Goal: Information Seeking & Learning: Learn about a topic

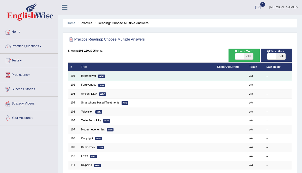
click at [166, 77] on td "Hydropower New" at bounding box center [147, 75] width 136 height 9
click at [102, 75] on em "New" at bounding box center [101, 75] width 7 height 3
click at [90, 76] on link "Hydropower" at bounding box center [88, 75] width 15 height 3
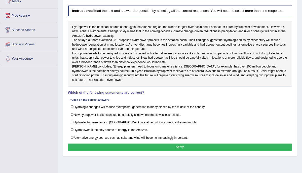
scroll to position [61, 0]
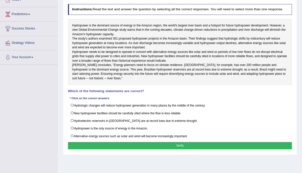
drag, startPoint x: 53, startPoint y: 110, endPoint x: 41, endPoint y: 110, distance: 12.3
click at [41, 110] on div "Toggle navigation Home Practice Questions Speaking Practice Read Aloud Repeat S…" at bounding box center [151, 70] width 302 height 262
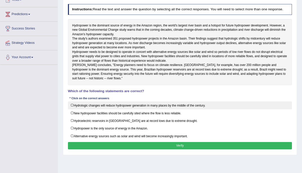
click at [71, 109] on label "Hydrologic changes will reduce hydropower generation in many places by the midd…" at bounding box center [180, 105] width 224 height 8
checkbox input "true"
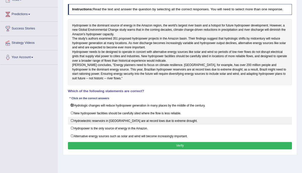
click at [72, 124] on label "Hydroelectric reservoirs in Brazil are at record lows due to extreme drought." at bounding box center [180, 121] width 224 height 8
checkbox input "true"
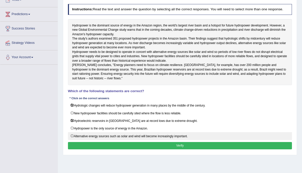
click at [71, 140] on label "Alternative energy sources such as solar and wind will become increasingly impo…" at bounding box center [180, 136] width 224 height 8
click at [73, 140] on label "Alternative energy sources such as solar and wind will become increasingly impo…" at bounding box center [180, 136] width 224 height 8
checkbox input "false"
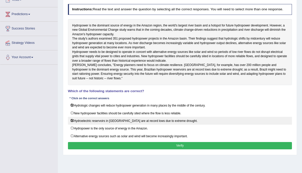
click at [73, 124] on label "Hydroelectric reservoirs in Brazil are at record lows due to extreme drought." at bounding box center [180, 121] width 224 height 8
checkbox input "false"
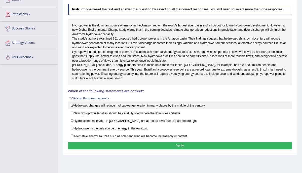
click at [72, 109] on label "Hydrologic changes will reduce hydropower generation in many places by the midd…" at bounding box center [180, 105] width 224 height 8
checkbox input "false"
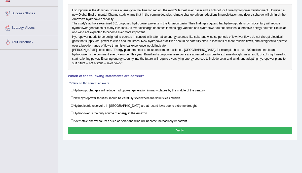
scroll to position [75, 0]
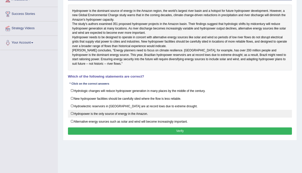
click at [72, 117] on label "Hydropower is the only source of energy in the Amazon." at bounding box center [180, 114] width 224 height 8
checkbox input "true"
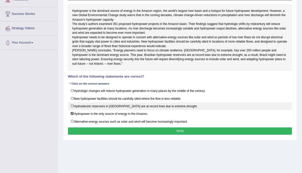
click at [73, 110] on label "Hydroelectric reservoirs in Brazil are at record lows due to extreme drought." at bounding box center [180, 106] width 224 height 8
checkbox input "true"
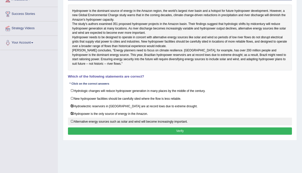
click at [72, 125] on label "Alternative energy sources such as solar and wind will become increasingly impo…" at bounding box center [180, 121] width 224 height 8
checkbox input "true"
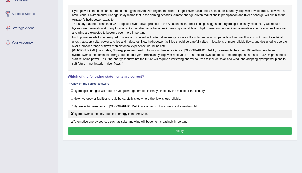
click at [72, 117] on label "Hydropower is the only source of energy in the Amazon." at bounding box center [180, 114] width 224 height 8
checkbox input "false"
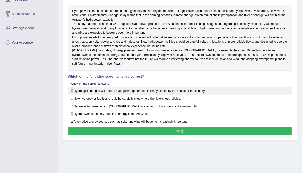
click at [72, 95] on label "Hydrologic changes will reduce hydropower generation in many places by the midd…" at bounding box center [180, 91] width 224 height 8
checkbox input "true"
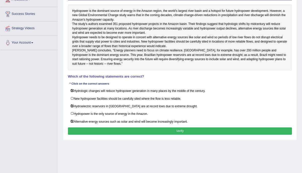
drag, startPoint x: 46, startPoint y: 62, endPoint x: 18, endPoint y: 59, distance: 27.8
click at [20, 59] on div "Toggle navigation Home Practice Questions Speaking Practice Read Aloud Repeat S…" at bounding box center [151, 56] width 302 height 262
click at [169, 135] on button "Verify" at bounding box center [180, 130] width 224 height 7
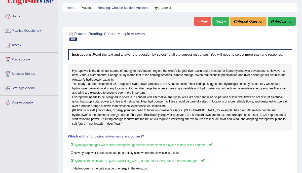
scroll to position [0, 0]
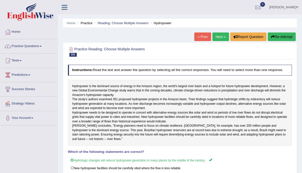
click at [216, 36] on link "Next »" at bounding box center [220, 36] width 17 height 9
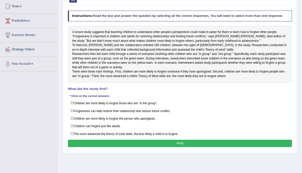
scroll to position [55, 0]
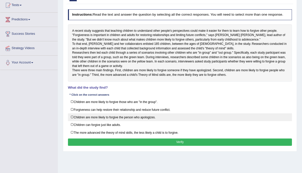
click at [70, 121] on label "Children are more likely to forgive the person who apologizes." at bounding box center [180, 117] width 224 height 8
checkbox input "true"
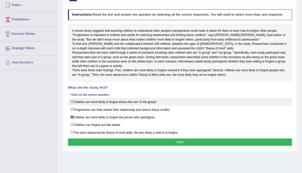
click at [71, 106] on label "Children are more likely to forgive those who are "in the group"." at bounding box center [180, 102] width 224 height 8
checkbox input "true"
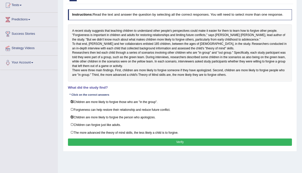
click at [104, 146] on button "Verify" at bounding box center [180, 141] width 224 height 7
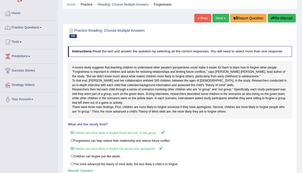
scroll to position [0, 0]
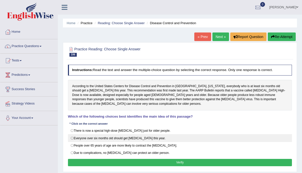
click at [73, 134] on label "Everyone over six months old should get [MEDICAL_DATA] this year." at bounding box center [180, 138] width 224 height 8
radio input "true"
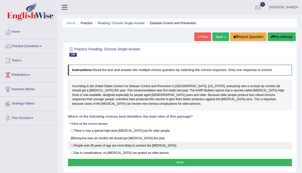
click at [72, 142] on label "People over 65 years of age are more likely to contract the flu." at bounding box center [180, 146] width 224 height 8
radio input "true"
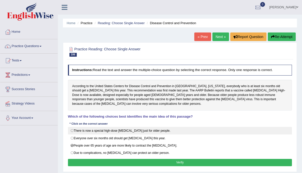
click at [73, 127] on label "There is now a special high-dose flu shot just for older people." at bounding box center [180, 131] width 224 height 8
radio input "true"
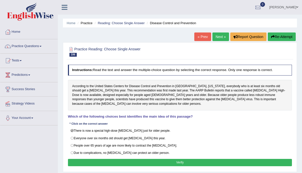
click at [115, 159] on button "Verify" at bounding box center [180, 162] width 224 height 7
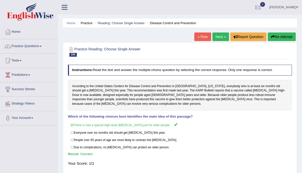
click at [215, 37] on link "Next »" at bounding box center [220, 36] width 17 height 9
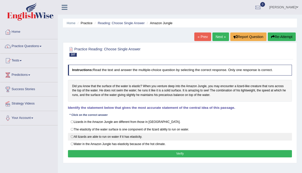
click at [73, 134] on label "All lizards are able to run on water if it has elasticity." at bounding box center [180, 137] width 224 height 8
radio input "true"
click at [71, 134] on label "All lizards are able to run on water if it has elasticity." at bounding box center [180, 137] width 224 height 8
click at [72, 134] on label "All lizards are able to run on water if it has elasticity." at bounding box center [180, 137] width 224 height 8
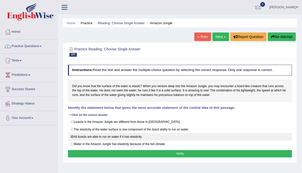
click at [72, 135] on label "All lizards are able to run on water if it has elasticity." at bounding box center [180, 137] width 224 height 8
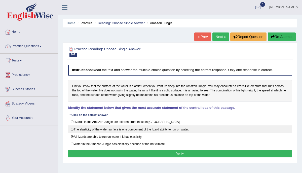
click at [72, 127] on label "The elasticity of the water surface is one component of the lizard ability to r…" at bounding box center [180, 129] width 224 height 8
radio input "true"
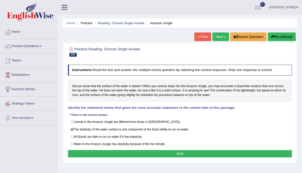
click at [106, 151] on button "Verify" at bounding box center [180, 153] width 224 height 7
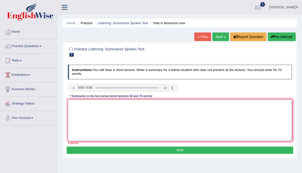
click at [105, 115] on textarea at bounding box center [180, 119] width 224 height 41
paste textarea "A noteworthy point revealed in the lecture was about (keyword1/phrase1, keyword…"
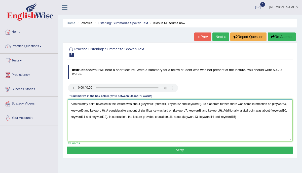
click at [202, 104] on textarea "A noteworthy point revealed in the lecture was about (keyword1/phrase1, keyword…" at bounding box center [180, 119] width 224 height 41
click at [198, 104] on textarea "A noteworthy point revealed in the lecture was about (keyword1/phrase1, keyword…" at bounding box center [180, 119] width 224 height 41
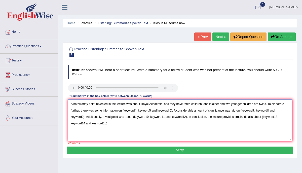
drag, startPoint x: 123, startPoint y: 110, endPoint x: 172, endPoint y: 111, distance: 49.3
click at [172, 111] on textarea "A noteworthy point revealed in the lecture was about Royal Academic and they ha…" at bounding box center [180, 119] width 224 height 41
click at [75, 117] on textarea "A noteworthy point revealed in the lecture was about Royal Academic and they ha…" at bounding box center [180, 119] width 224 height 41
drag, startPoint x: 74, startPoint y: 116, endPoint x: 124, endPoint y: 120, distance: 49.9
click at [124, 120] on textarea "A noteworthy point revealed in the lecture was about Royal Academic and they ha…" at bounding box center [180, 119] width 224 height 41
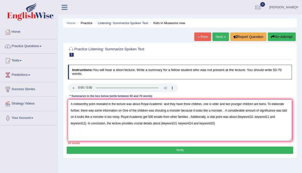
drag, startPoint x: 240, startPoint y: 117, endPoint x: 278, endPoint y: 120, distance: 38.3
click at [278, 120] on textarea "A noteworthy point revealed in the lecture was about Royal Academic and they ha…" at bounding box center [180, 119] width 224 height 41
click at [275, 120] on textarea "A noteworthy point revealed in the lecture was about Royal Academic and they ha…" at bounding box center [180, 119] width 224 height 41
drag, startPoint x: 239, startPoint y: 116, endPoint x: 257, endPoint y: 119, distance: 17.6
click at [257, 119] on textarea "A noteworthy point revealed in the lecture was about Royal Academic and they ha…" at bounding box center [180, 119] width 224 height 41
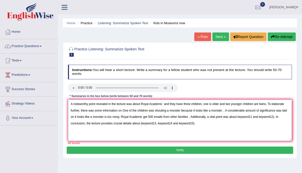
click at [276, 117] on textarea "A noteworthy point revealed in the lecture was about Royal Academic and they ha…" at bounding box center [180, 119] width 224 height 41
drag, startPoint x: 145, startPoint y: 123, endPoint x: 193, endPoint y: 128, distance: 48.3
click at [193, 128] on textarea "A noteworthy point revealed in the lecture was about Royal Academic and they ha…" at bounding box center [180, 119] width 224 height 41
drag, startPoint x: 204, startPoint y: 104, endPoint x: 226, endPoint y: 106, distance: 22.8
click at [226, 106] on textarea "A noteworthy point revealed in the lecture was about Royal Academic and they ha…" at bounding box center [180, 119] width 224 height 41
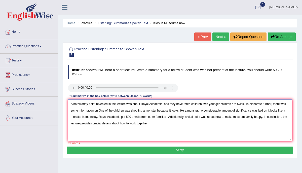
click at [112, 110] on textarea "A noteworthy point revealed in the lecture was about Royal Academic and they ha…" at bounding box center [180, 119] width 224 height 41
drag, startPoint x: 149, startPoint y: 110, endPoint x: 191, endPoint y: 111, distance: 41.7
click at [191, 111] on textarea "A noteworthy point revealed in the lecture was about Royal Academic and they ha…" at bounding box center [180, 119] width 224 height 41
drag, startPoint x: 247, startPoint y: 103, endPoint x: 274, endPoint y: 104, distance: 26.9
click at [274, 104] on textarea "A noteworthy point revealed in the lecture was about Royal Academic and they ha…" at bounding box center [180, 119] width 224 height 41
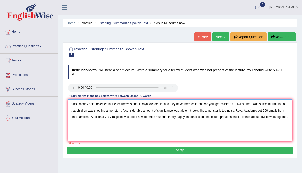
click at [248, 104] on textarea "A noteworthy point revealed in the lecture was about Royal Academic and they ha…" at bounding box center [180, 119] width 224 height 41
drag, startPoint x: 204, startPoint y: 104, endPoint x: 246, endPoint y: 103, distance: 41.2
click at [246, 103] on textarea "A noteworthy point revealed in the lecture was about Royal Academic and they ha…" at bounding box center [180, 119] width 224 height 41
click at [249, 104] on textarea "A noteworthy point revealed in the lecture was about Royal Academic and they ha…" at bounding box center [180, 119] width 224 height 41
drag, startPoint x: 198, startPoint y: 110, endPoint x: 183, endPoint y: 107, distance: 15.4
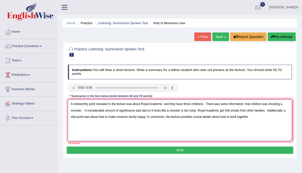
click at [183, 107] on textarea "A noteworthy point revealed in the lecture was about Royal Academic and they ha…" at bounding box center [180, 119] width 224 height 41
click at [197, 110] on textarea "A noteworthy point revealed in the lecture was about Royal Academic and they ha…" at bounding box center [180, 119] width 224 height 41
click at [284, 104] on textarea "A noteworthy point revealed in the lecture was about Royal Academic and they ha…" at bounding box center [180, 119] width 224 height 41
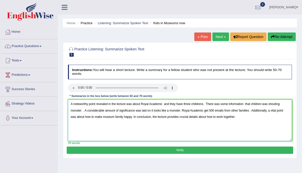
type textarea "A noteworthy point revealed in the lecture was about Royal Academic and they ha…"
click at [190, 148] on button "Verify" at bounding box center [180, 149] width 226 height 7
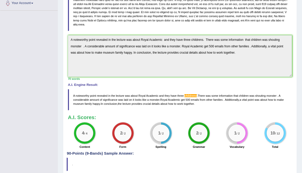
scroll to position [115, 0]
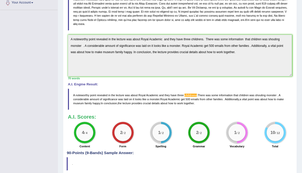
click at [73, 94] on span "A" at bounding box center [74, 95] width 2 height 3
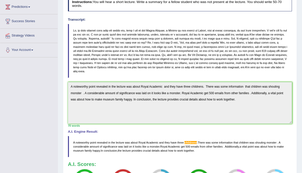
scroll to position [0, 0]
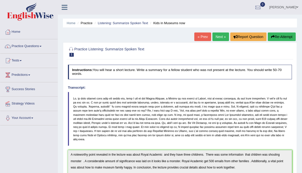
click at [281, 37] on button "Re-Attempt" at bounding box center [282, 36] width 28 height 9
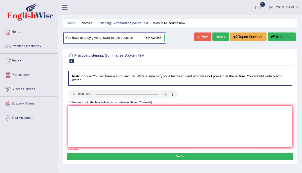
click at [137, 121] on textarea at bounding box center [180, 126] width 224 height 41
paste textarea "A noteworthy point revealed in the lecture was about Royal Academic and they ha…"
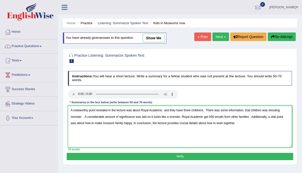
click at [204, 110] on textarea "A noteworthy point revealed in the lecture was about Royal Academic and they ha…" at bounding box center [180, 126] width 224 height 41
type textarea "A noteworthy point revealed in the lecture was about Royal Academic and they ha…"
click at [128, 156] on button "Verify" at bounding box center [180, 156] width 226 height 7
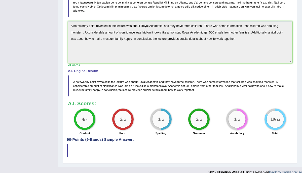
scroll to position [136, 0]
